Goal: Information Seeking & Learning: Learn about a topic

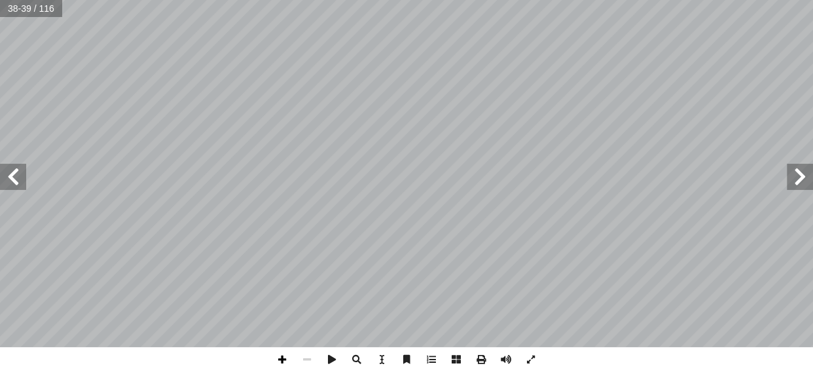
click at [273, 358] on span at bounding box center [282, 359] width 25 height 25
click at [181, 119] on html "الصفحة الرئيسية الصف الأول الصف الثاني الصف الثالث الصف الرابع الصف الخامس الصف…" at bounding box center [406, 59] width 813 height 119
